Goal: Task Accomplishment & Management: Complete application form

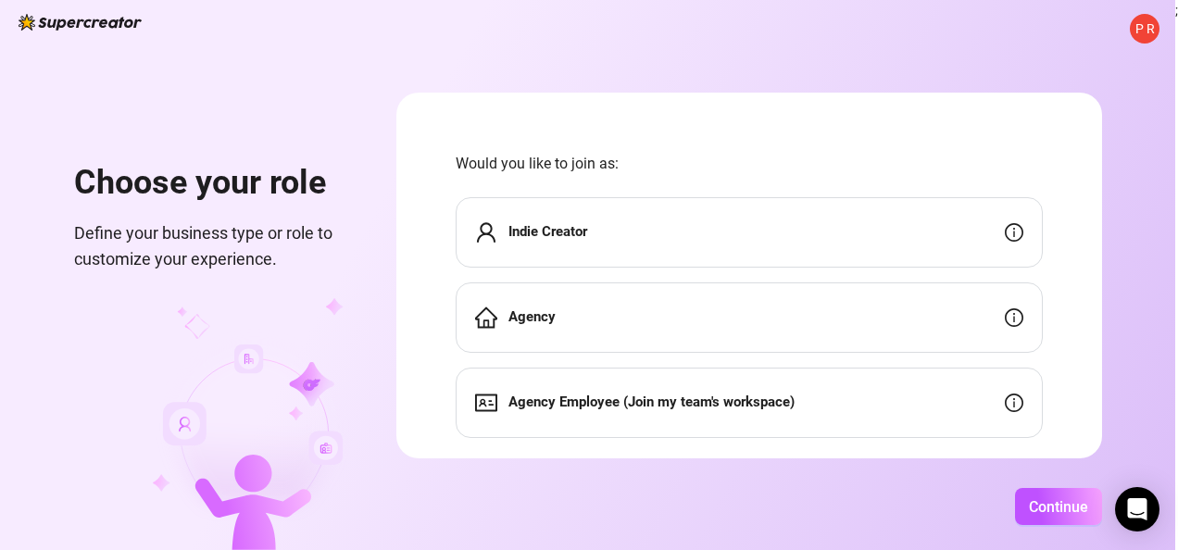
drag, startPoint x: 1154, startPoint y: 33, endPoint x: 1143, endPoint y: 30, distance: 11.7
click at [1151, 31] on span "P R" at bounding box center [1144, 29] width 19 height 20
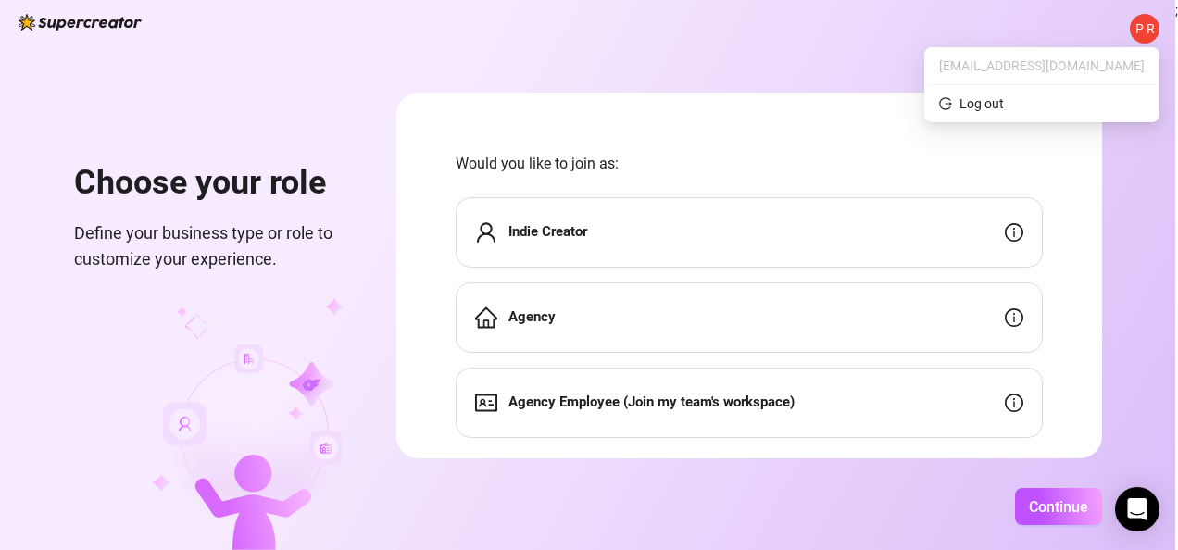
click at [1144, 31] on span "P R" at bounding box center [1144, 29] width 19 height 20
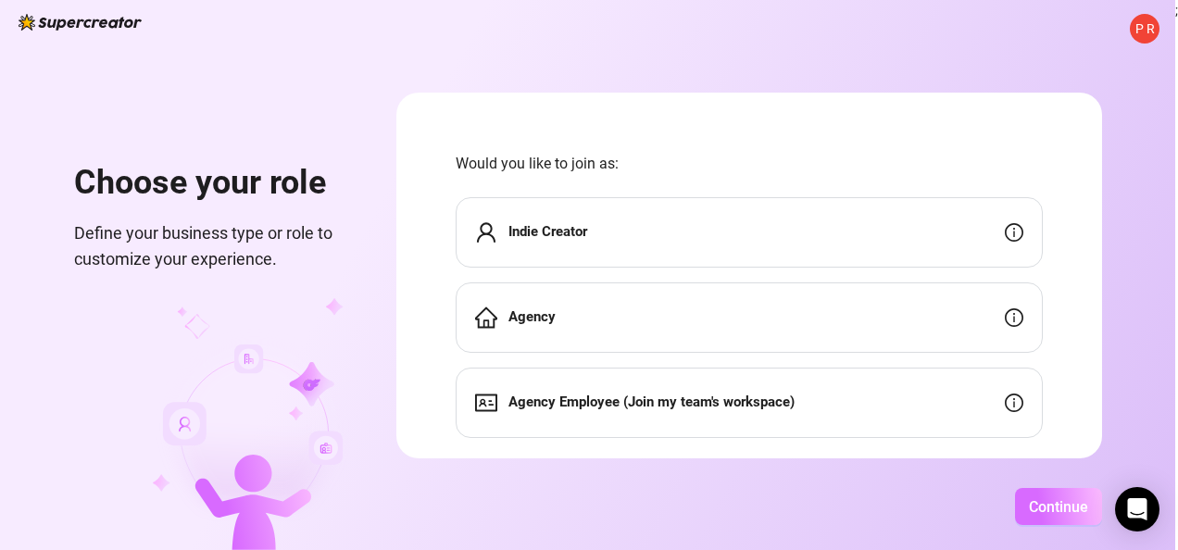
click at [1080, 504] on span "Continue" at bounding box center [1058, 507] width 59 height 18
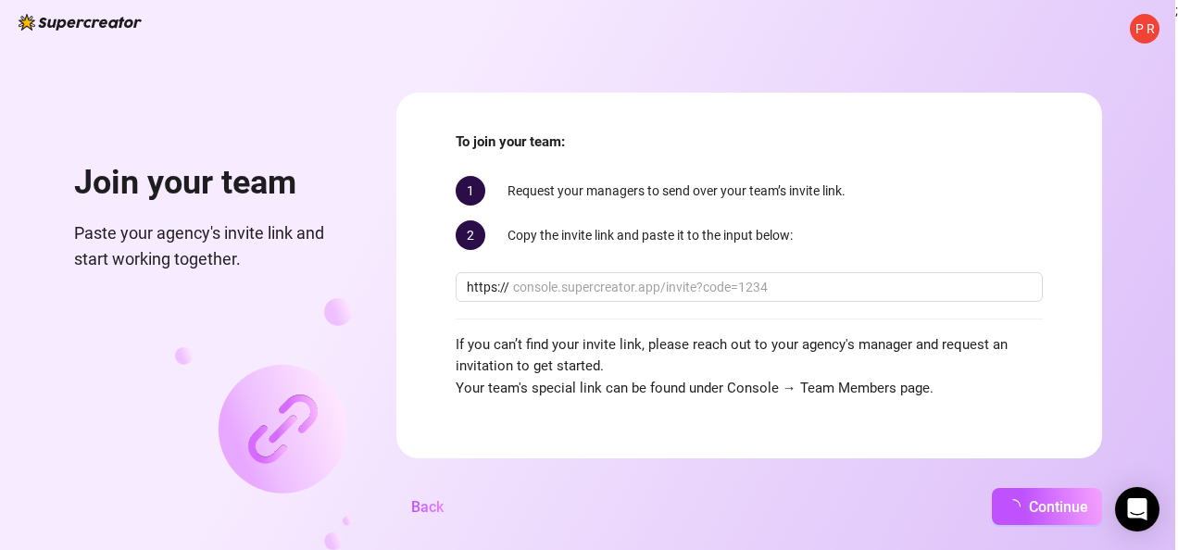
scroll to position [19, 0]
drag, startPoint x: 757, startPoint y: 6, endPoint x: 546, endPoint y: 58, distance: 217.6
click at [510, 78] on div "P R Join your team Paste your agency's invite link and start working together. …" at bounding box center [587, 275] width 1175 height 550
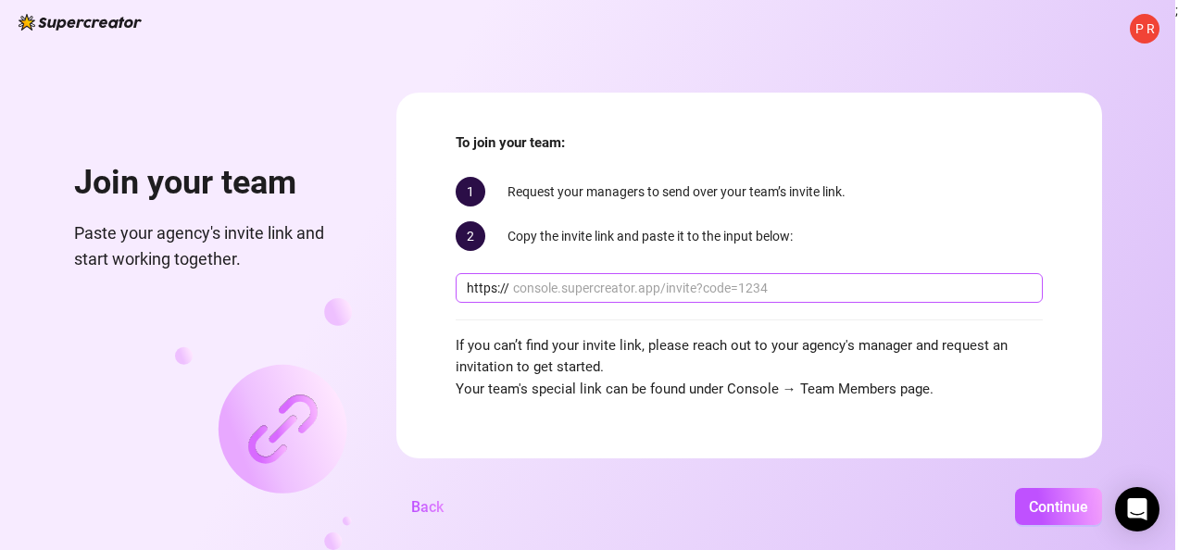
scroll to position [0, 0]
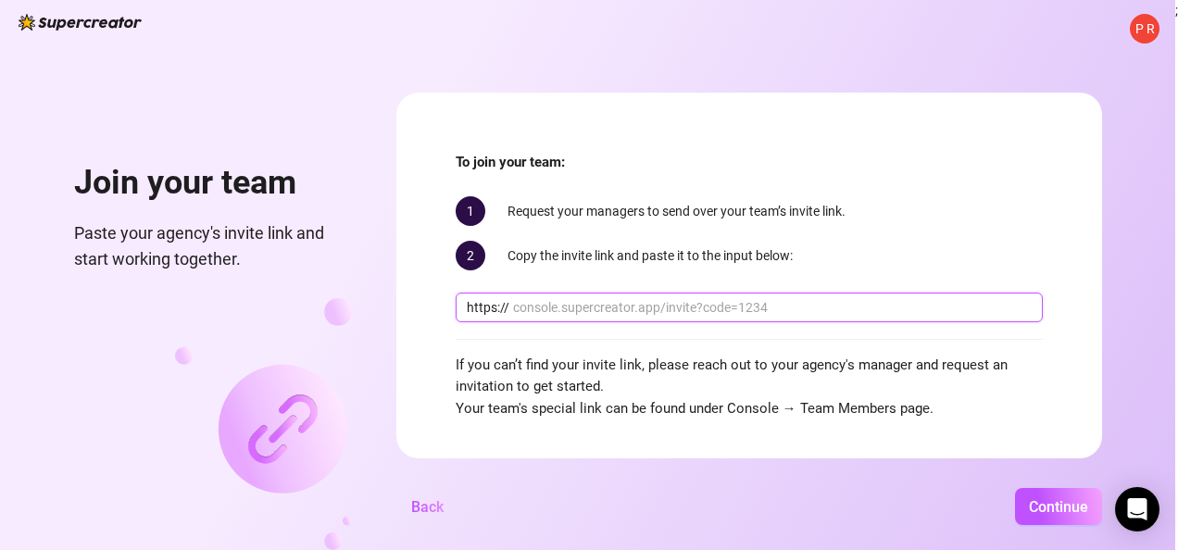
click at [628, 308] on input "text" at bounding box center [772, 307] width 519 height 20
paste input "[DOMAIN_NAME][URL]"
type input "[DOMAIN_NAME][URL]"
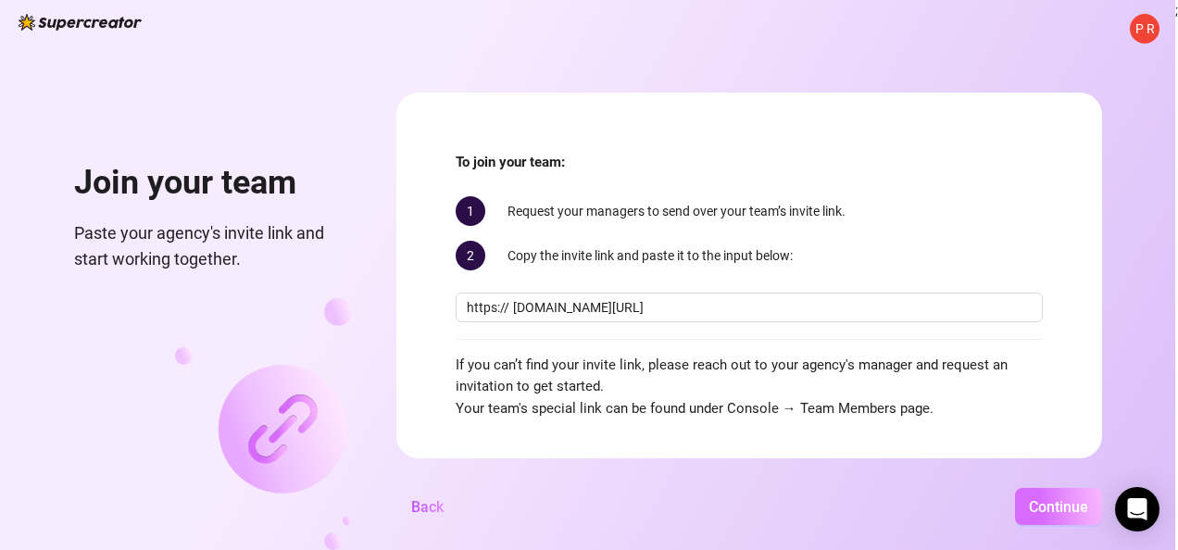
click at [1046, 490] on button "Continue" at bounding box center [1058, 506] width 87 height 37
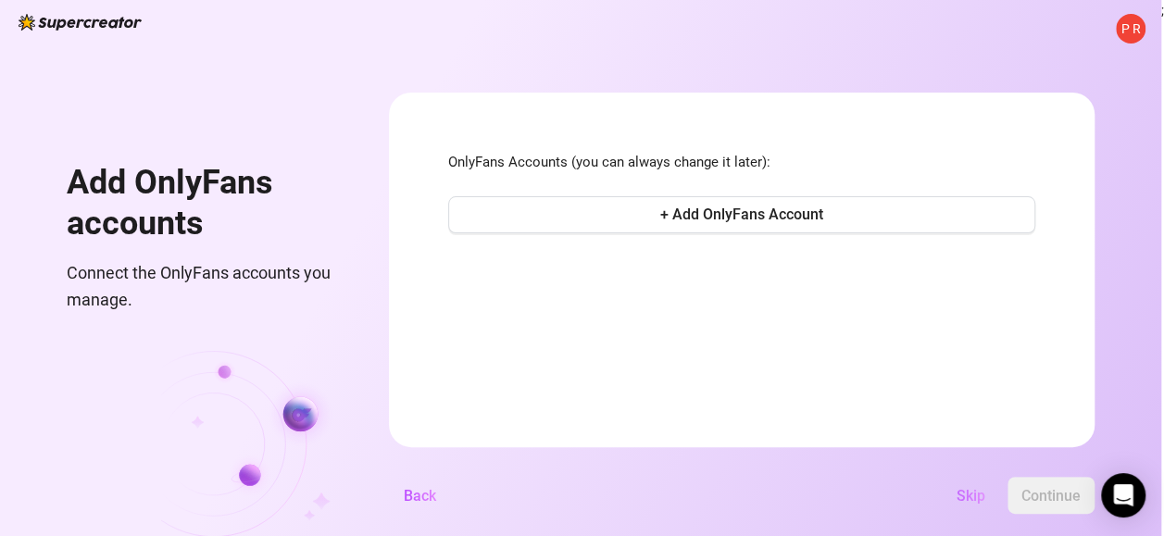
click at [980, 491] on button "Skip" at bounding box center [971, 495] width 58 height 37
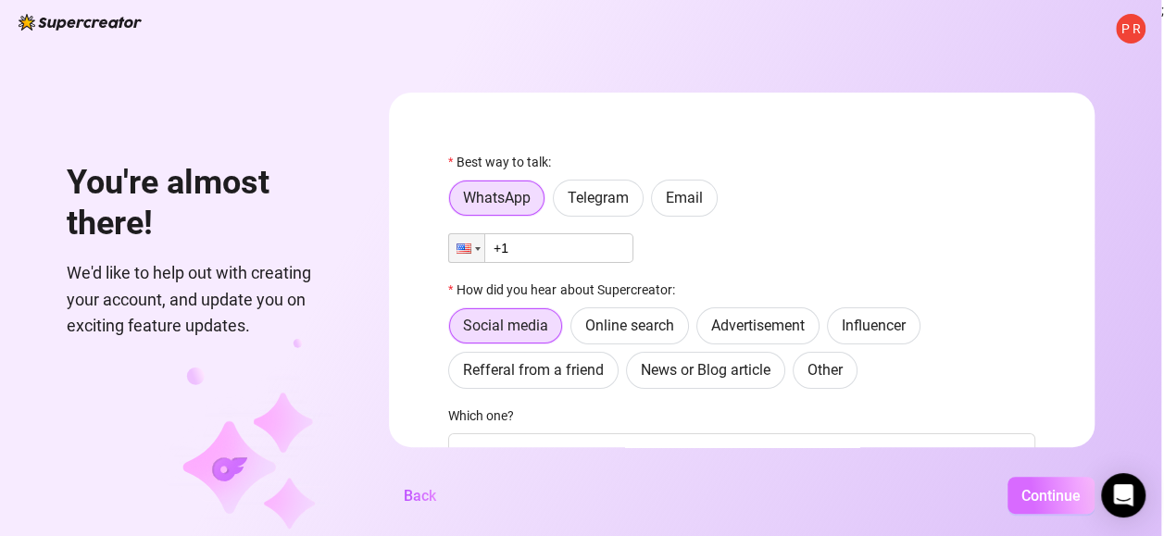
click at [1046, 502] on span "Continue" at bounding box center [1050, 496] width 59 height 18
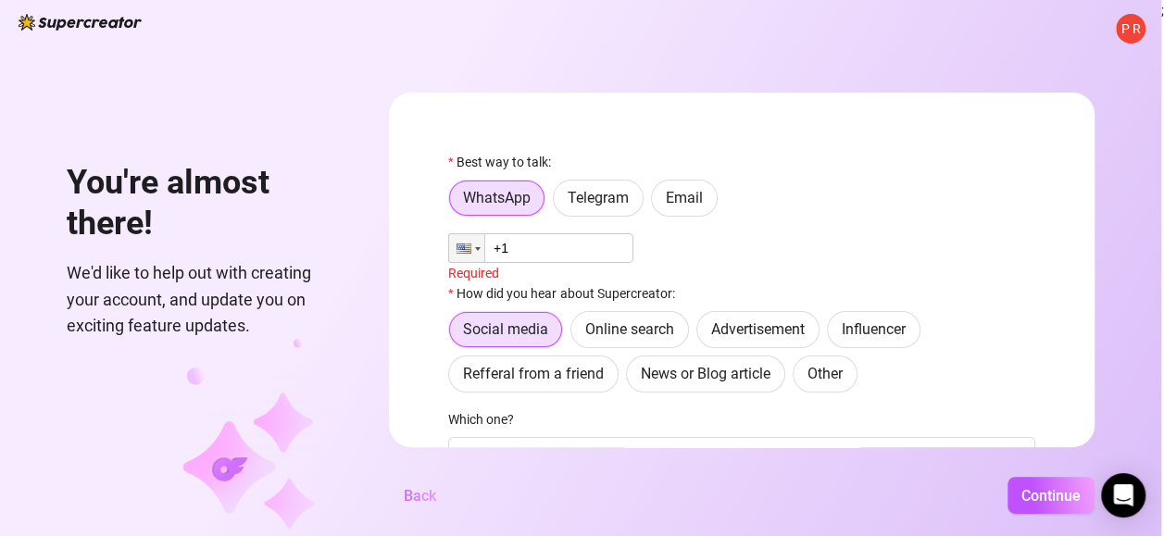
click at [419, 505] on span "Back" at bounding box center [420, 496] width 32 height 18
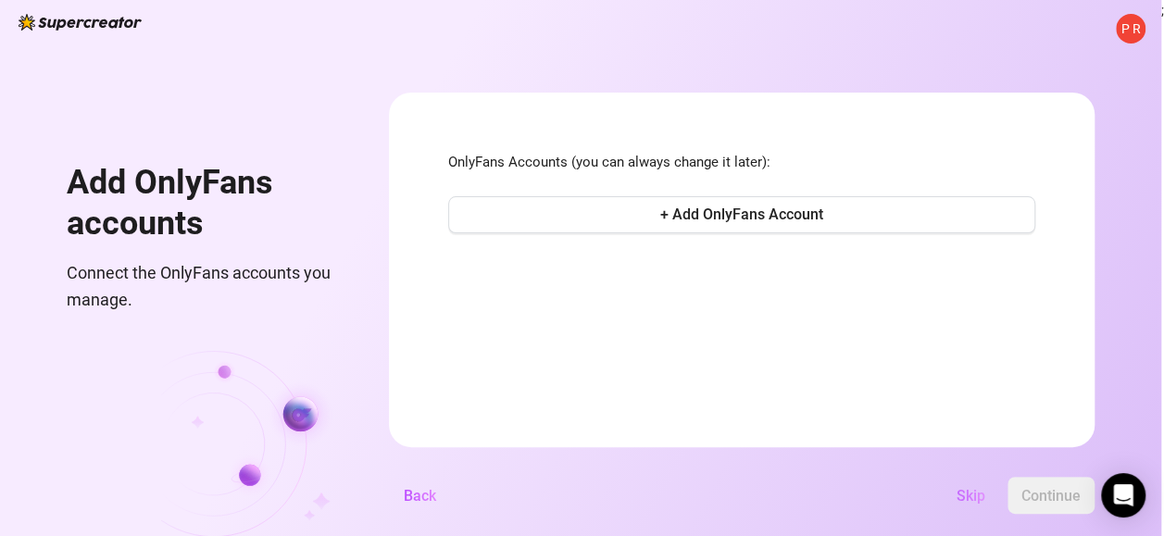
click at [985, 505] on span "Skip" at bounding box center [970, 496] width 29 height 18
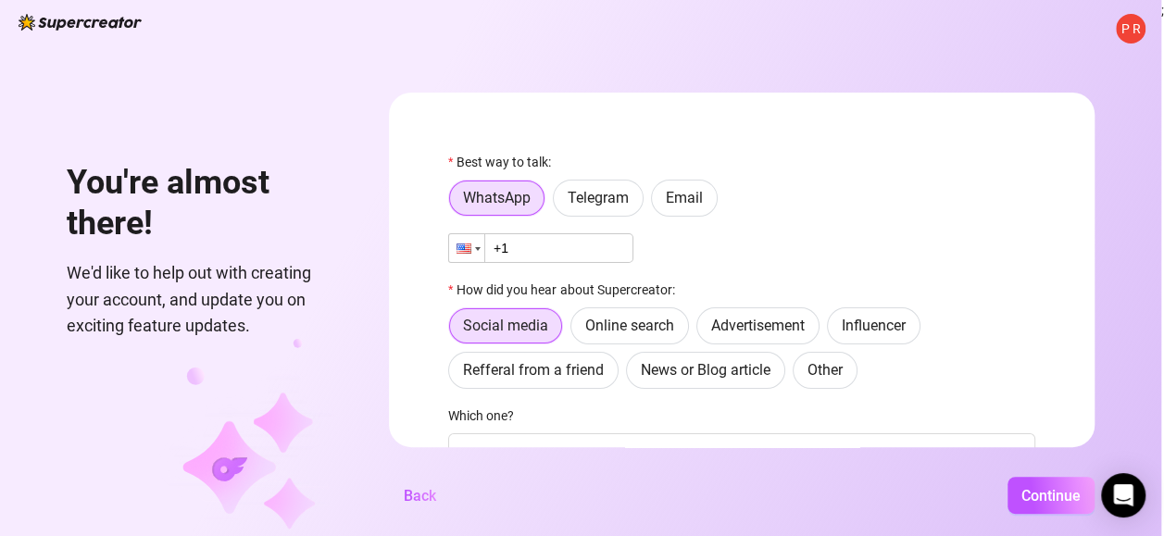
click at [465, 250] on div at bounding box center [463, 249] width 15 height 10
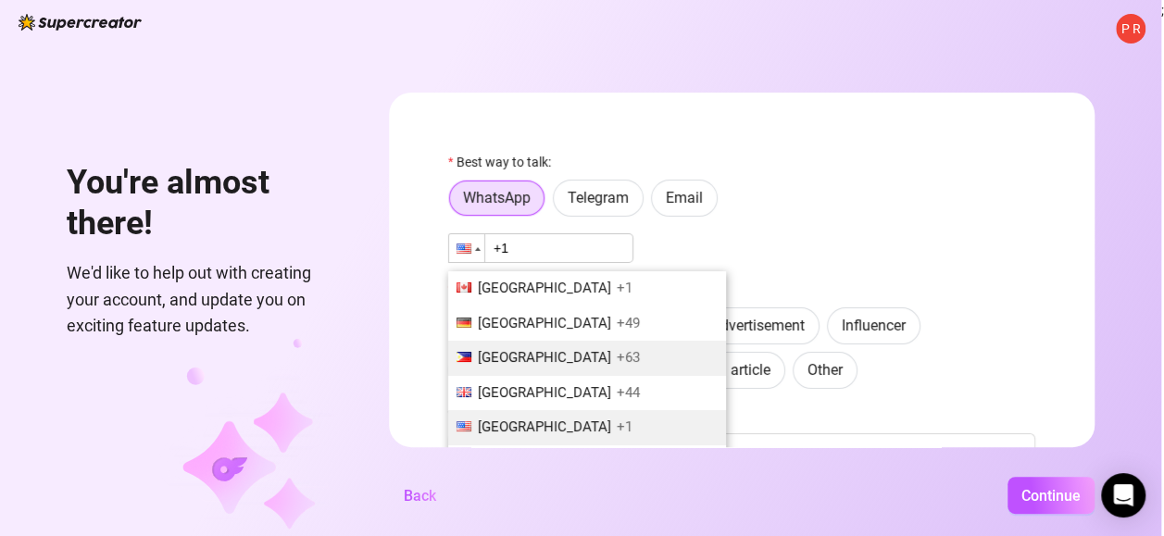
click at [539, 355] on span "[GEOGRAPHIC_DATA]" at bounding box center [544, 357] width 133 height 17
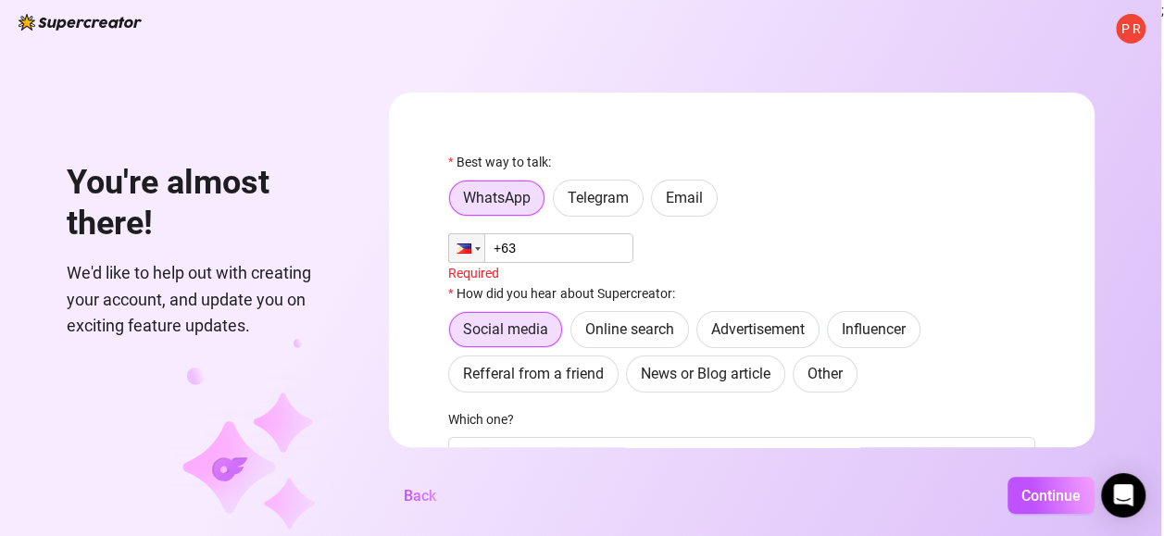
click at [573, 247] on input "+63" at bounding box center [540, 248] width 185 height 30
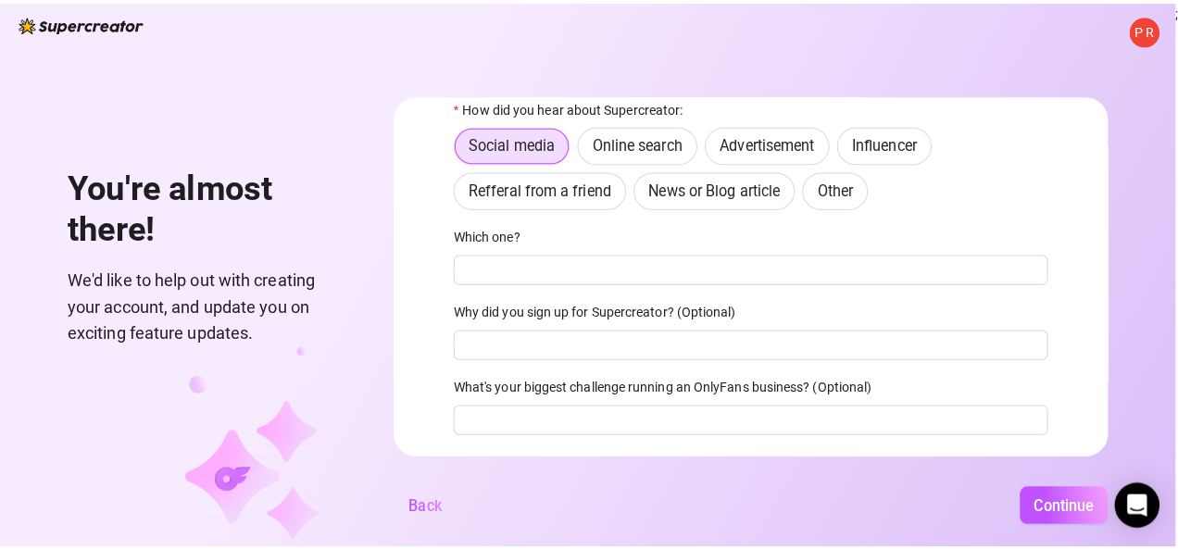
scroll to position [228, 0]
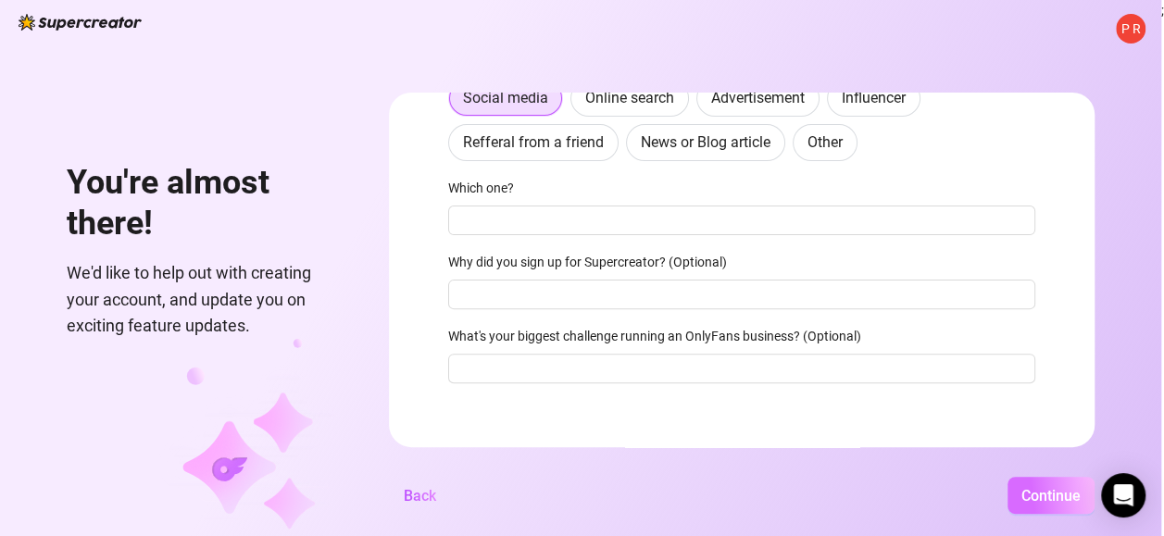
type input "[PHONE_NUMBER]"
click at [1061, 502] on span "Continue" at bounding box center [1050, 496] width 59 height 18
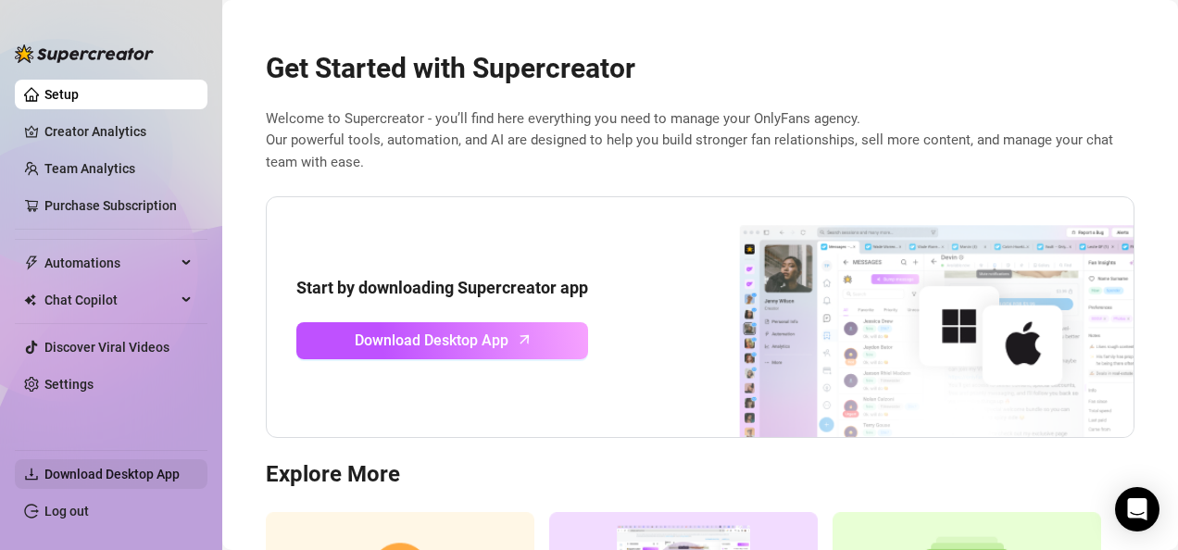
click at [141, 480] on span "Download Desktop App" at bounding box center [111, 474] width 135 height 15
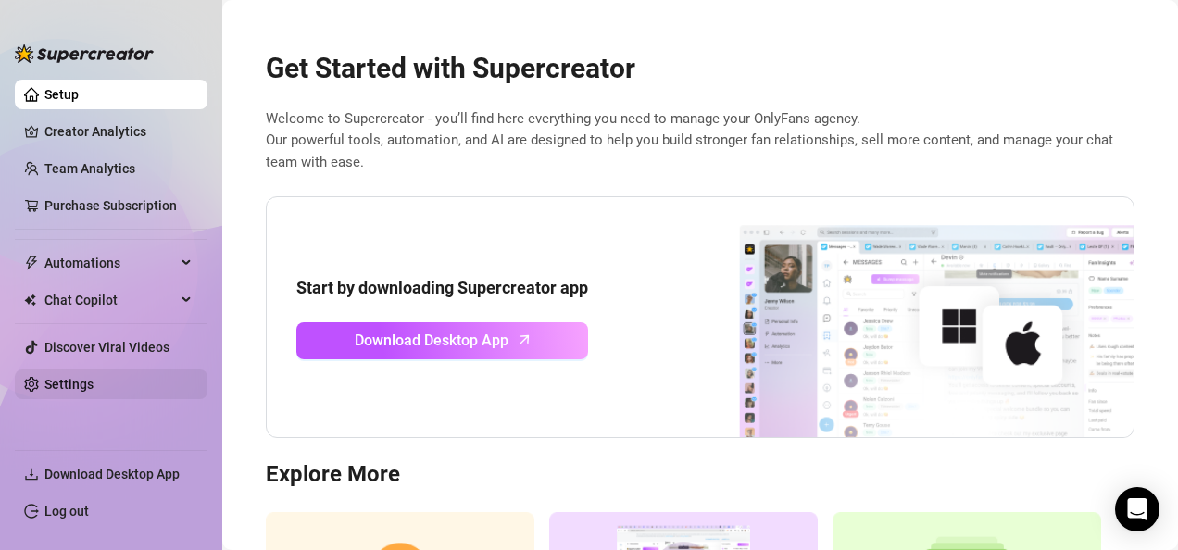
click at [59, 381] on link "Settings" at bounding box center [68, 384] width 49 height 15
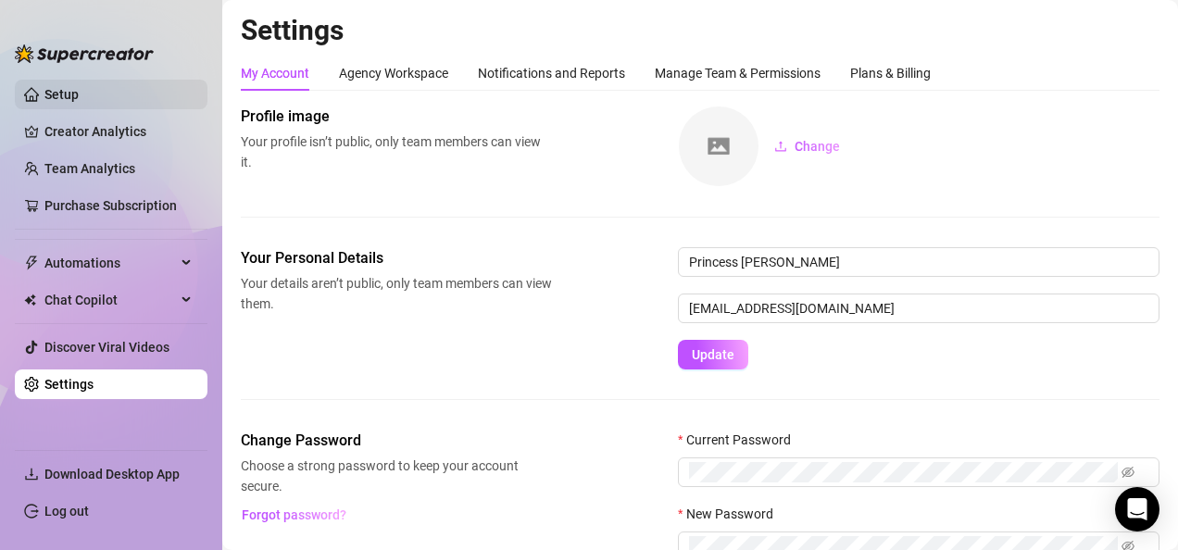
click at [79, 89] on link "Setup" at bounding box center [61, 94] width 34 height 15
